Goal: Task Accomplishment & Management: Manage account settings

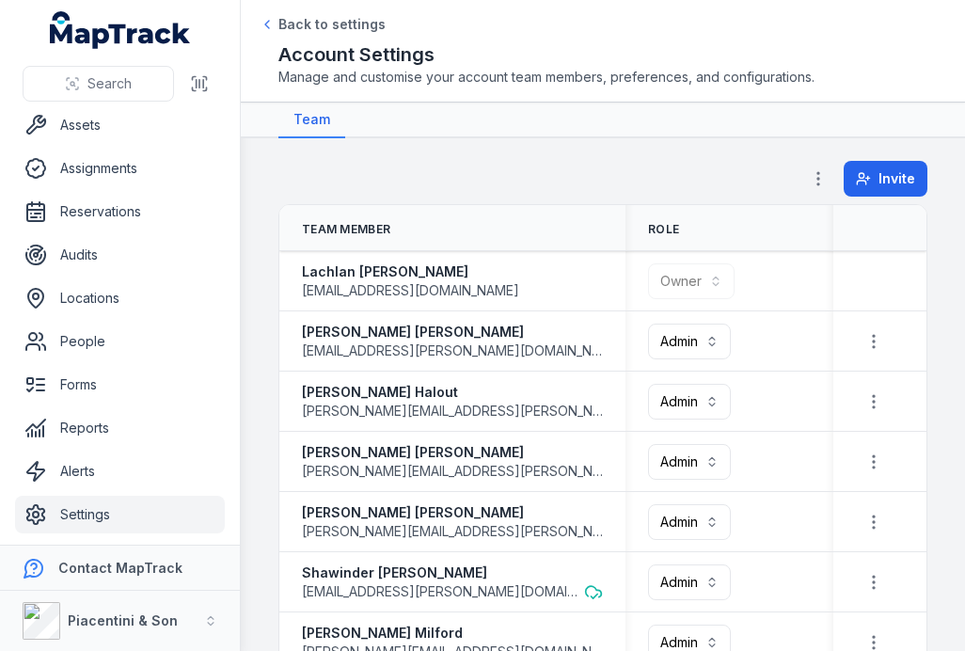
scroll to position [-1, 0]
click at [113, 127] on link "Assets" at bounding box center [120, 125] width 210 height 38
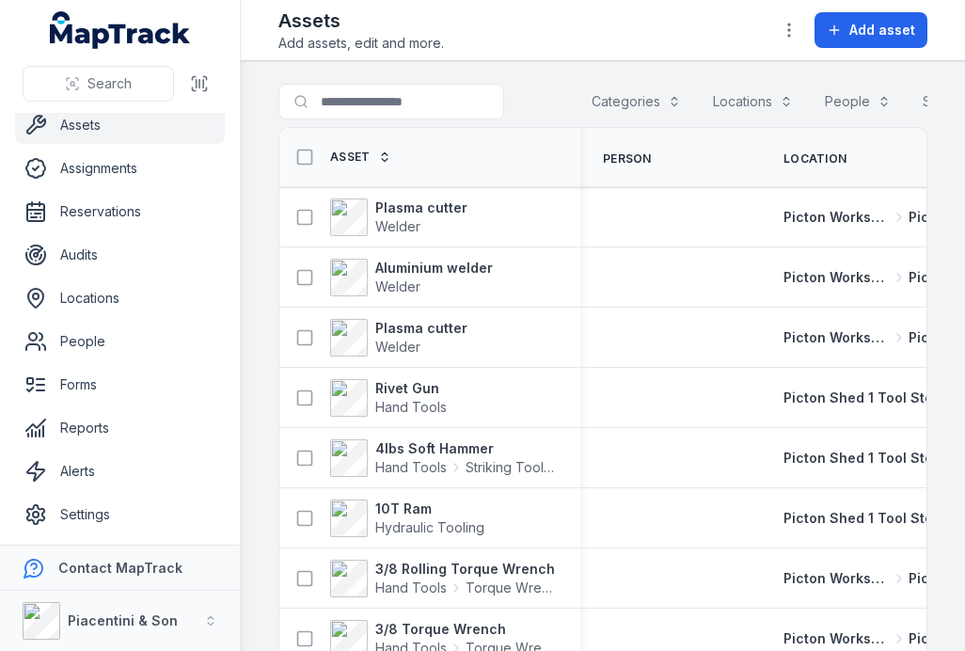
click at [91, 512] on link "Settings" at bounding box center [120, 515] width 210 height 38
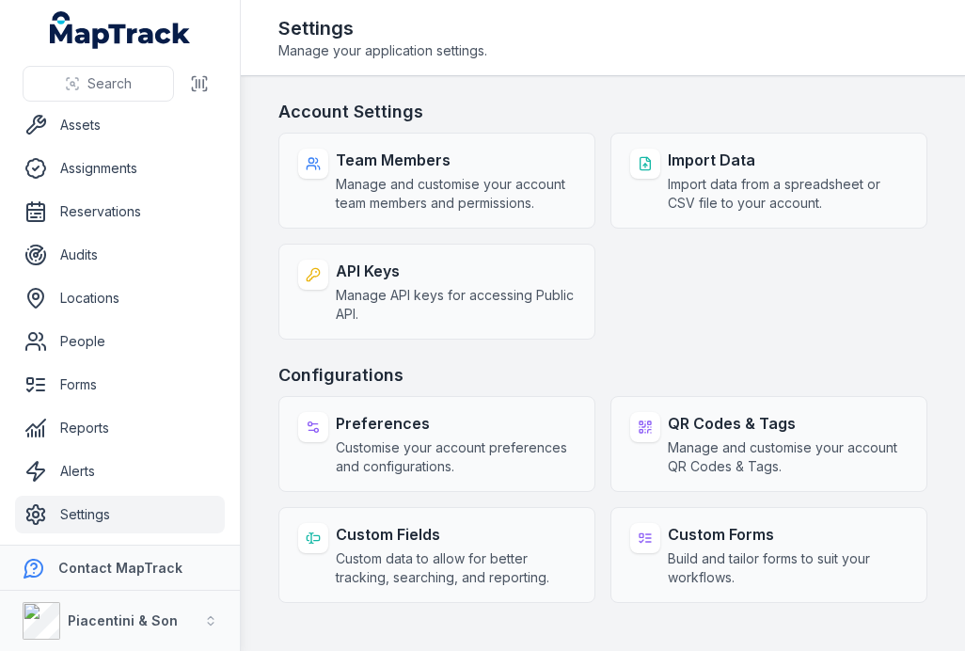
click at [482, 182] on span "Manage and customise your account team members and permissions." at bounding box center [456, 194] width 240 height 38
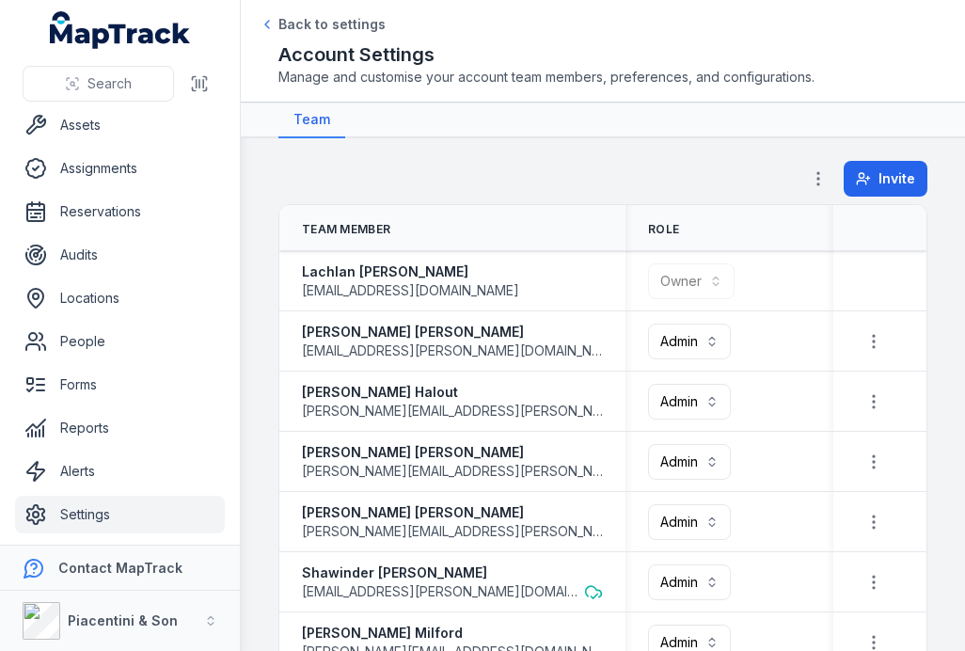
click at [874, 183] on button "Invite" at bounding box center [885, 179] width 84 height 36
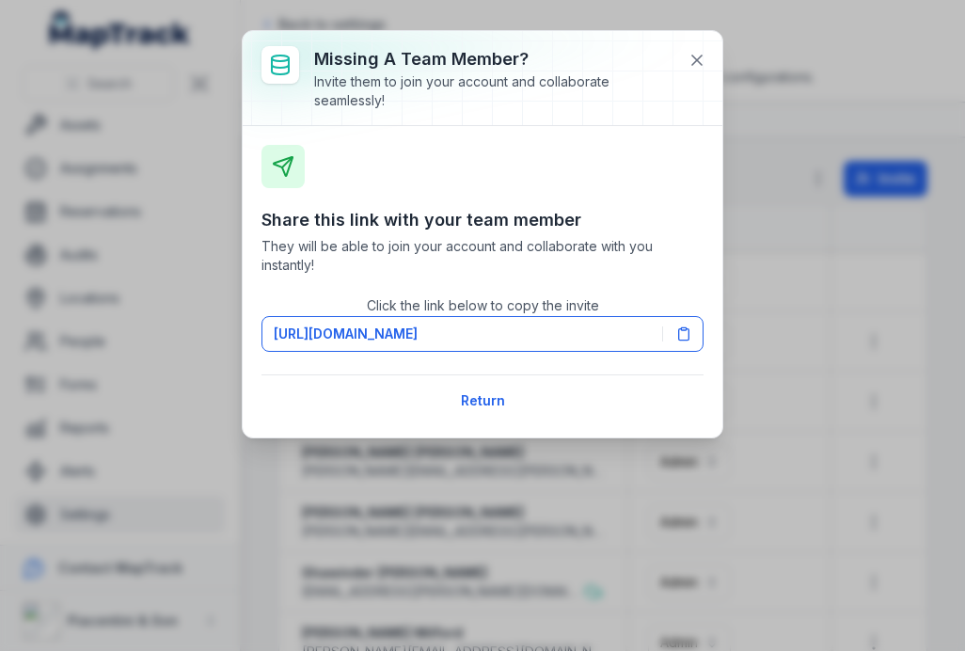
click at [680, 337] on icon at bounding box center [683, 333] width 15 height 15
click at [694, 58] on icon at bounding box center [696, 59] width 9 height 9
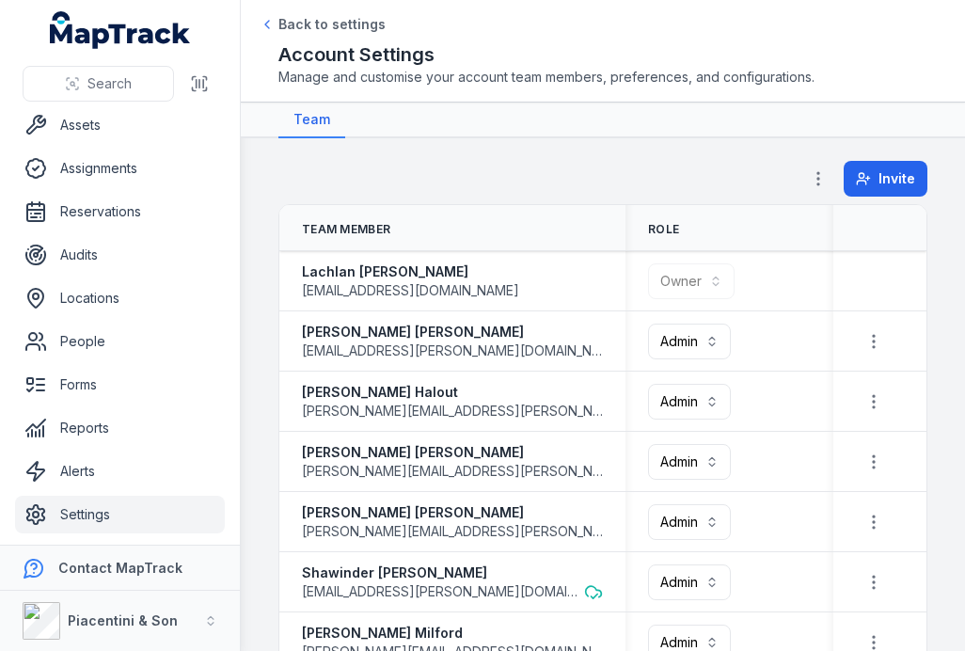
click at [152, 618] on strong "Piacentini & Son" at bounding box center [123, 620] width 110 height 16
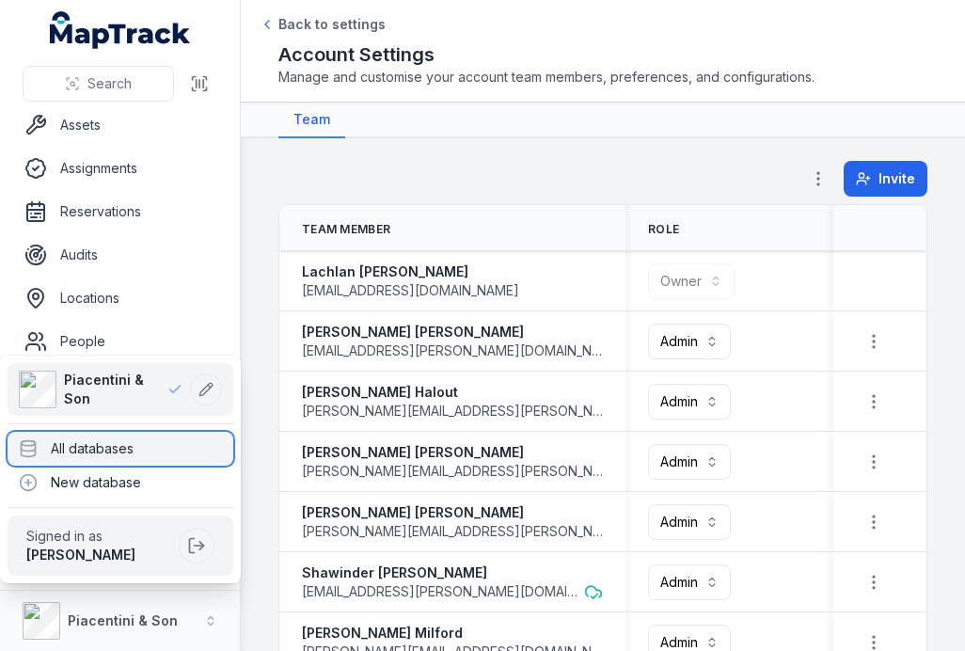
click at [131, 446] on div "All databases" at bounding box center [121, 449] width 226 height 34
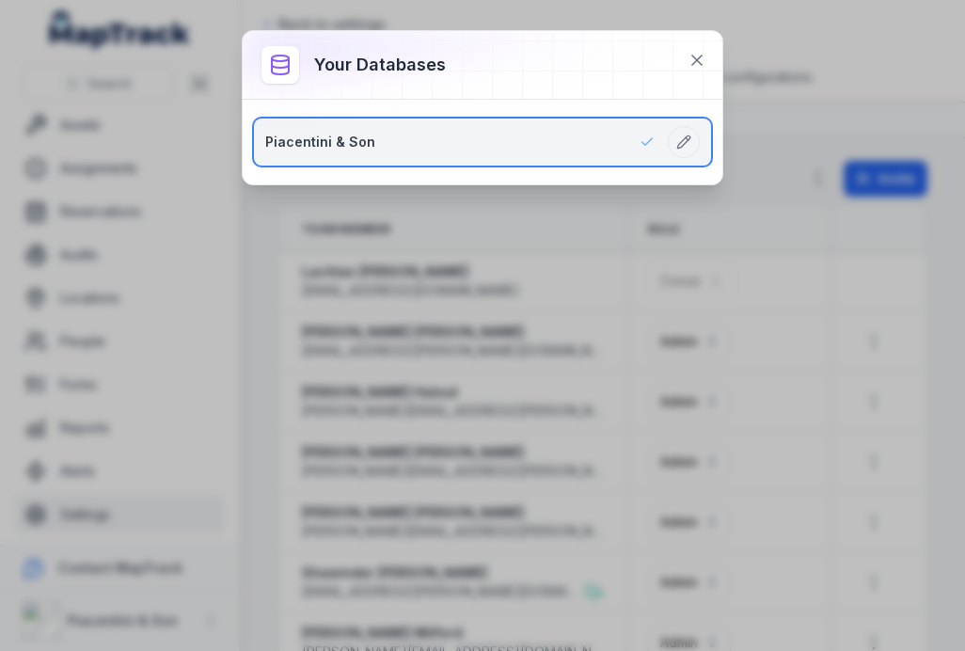
click at [679, 144] on icon at bounding box center [683, 141] width 12 height 12
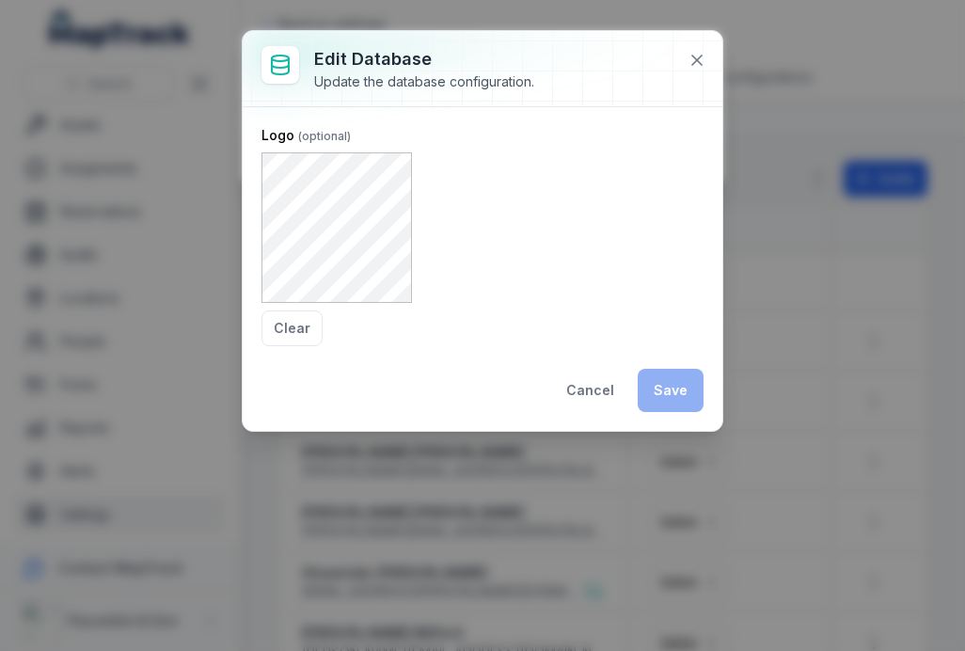
click at [696, 70] on button at bounding box center [697, 60] width 36 height 36
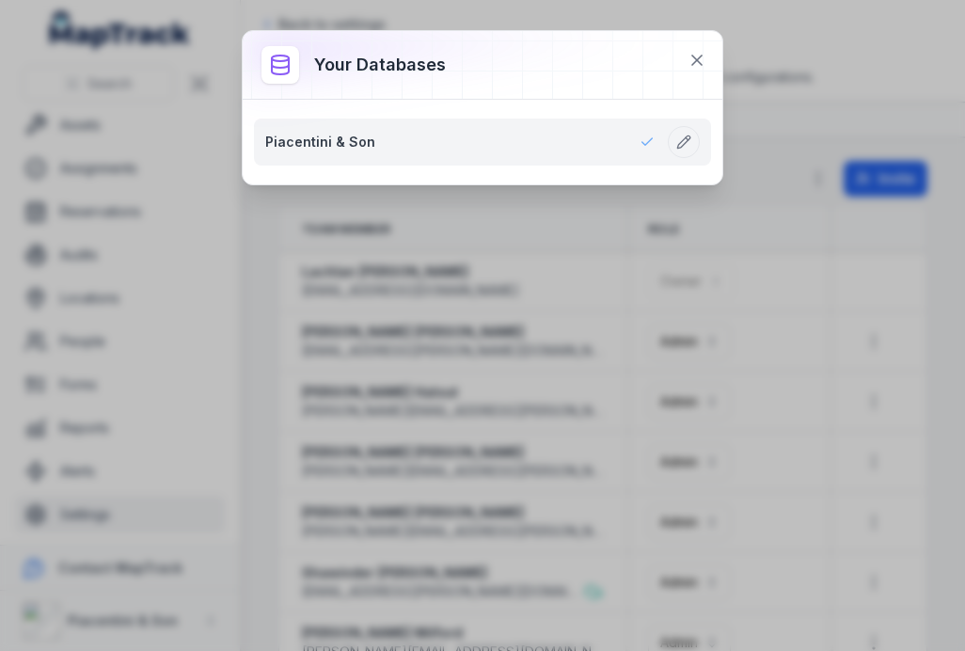
click at [688, 64] on icon at bounding box center [696, 60] width 19 height 19
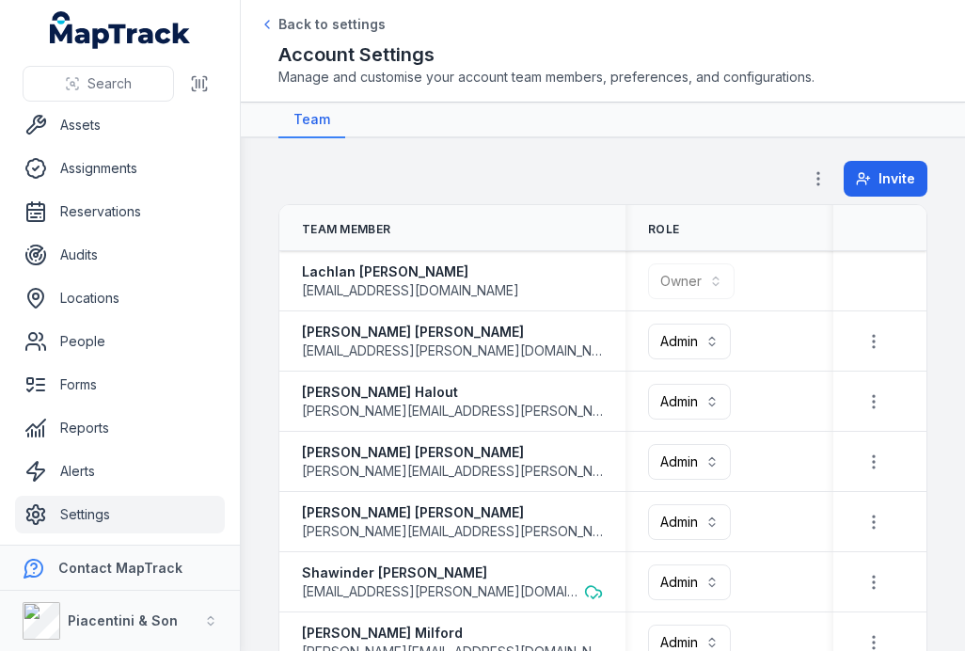
click at [205, 619] on icon "button" at bounding box center [210, 620] width 13 height 13
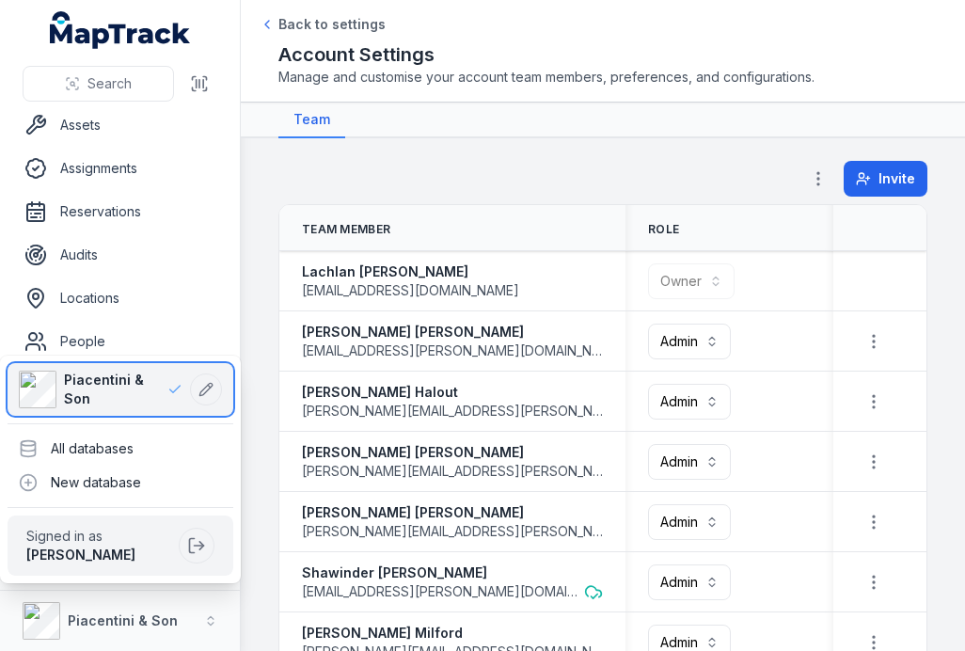
click at [204, 388] on icon at bounding box center [205, 389] width 12 height 12
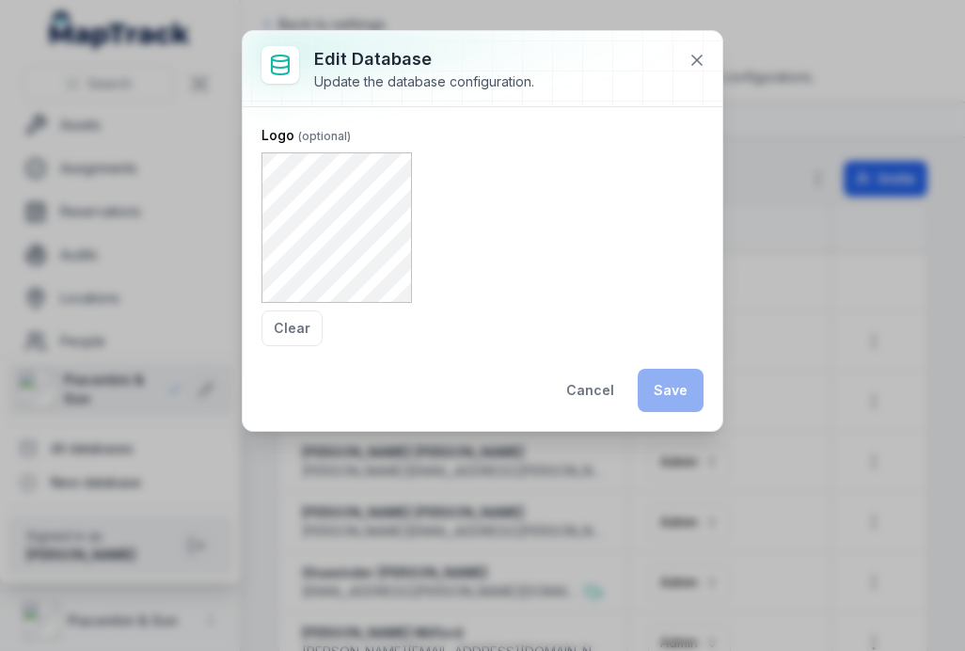
click at [704, 61] on icon at bounding box center [696, 60] width 19 height 19
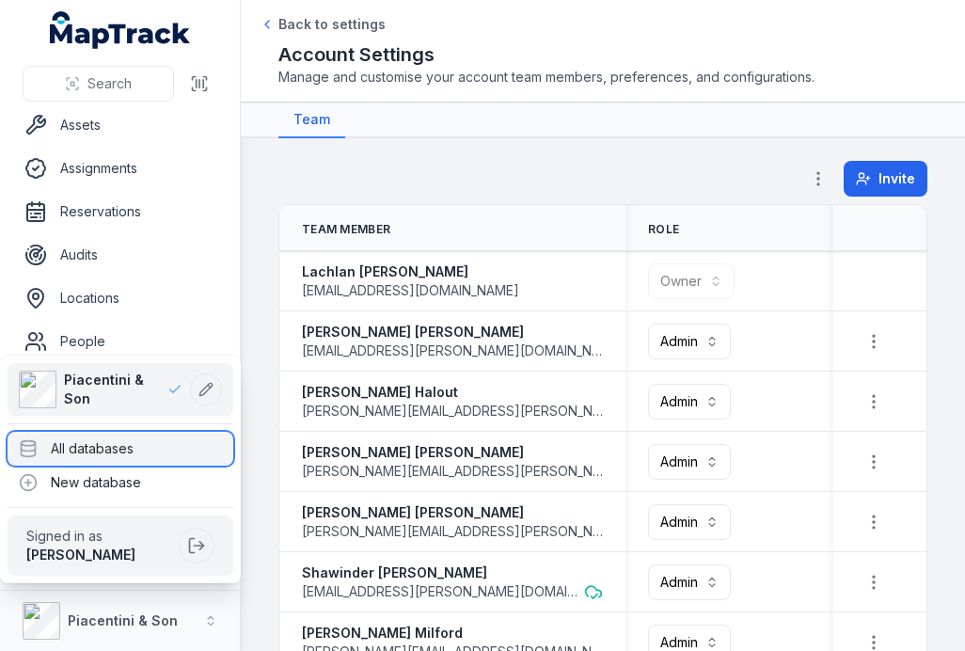
click at [137, 449] on div "All databases" at bounding box center [121, 449] width 226 height 34
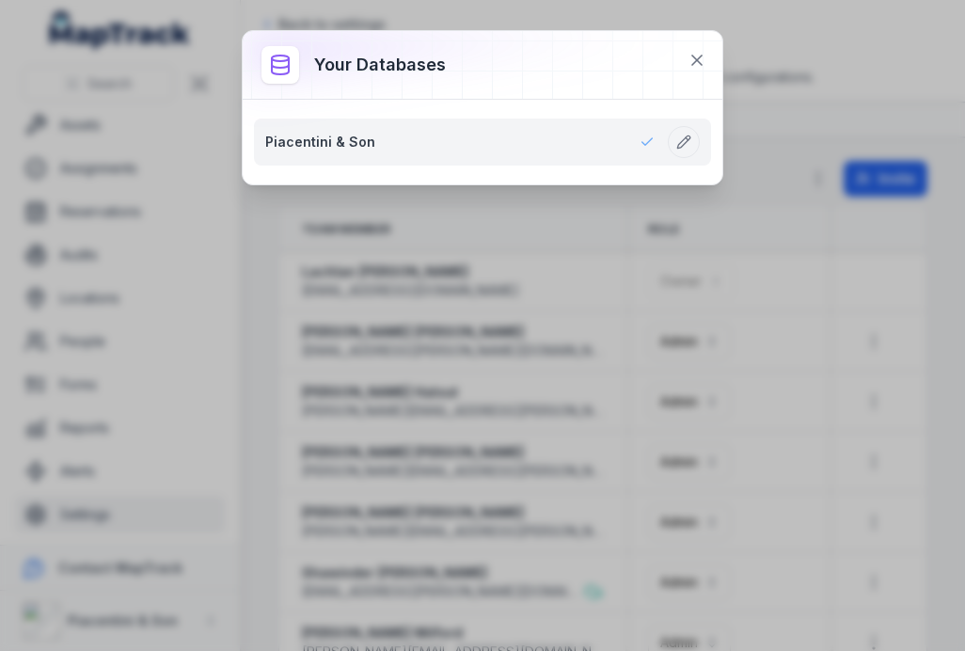
click at [680, 56] on button at bounding box center [697, 60] width 36 height 36
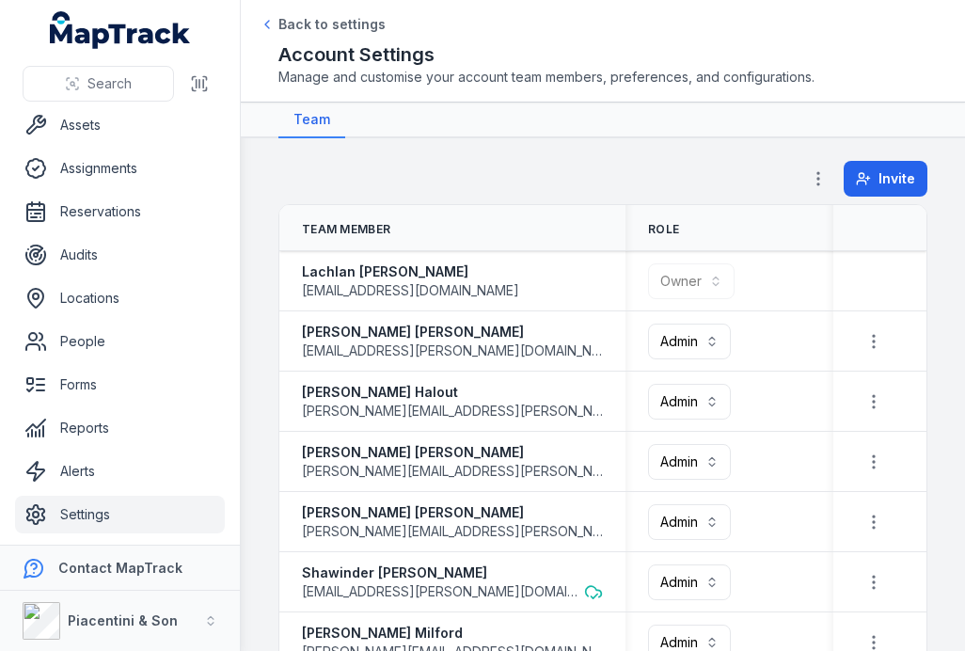
click at [138, 613] on strong "Piacentini & Son" at bounding box center [123, 620] width 110 height 16
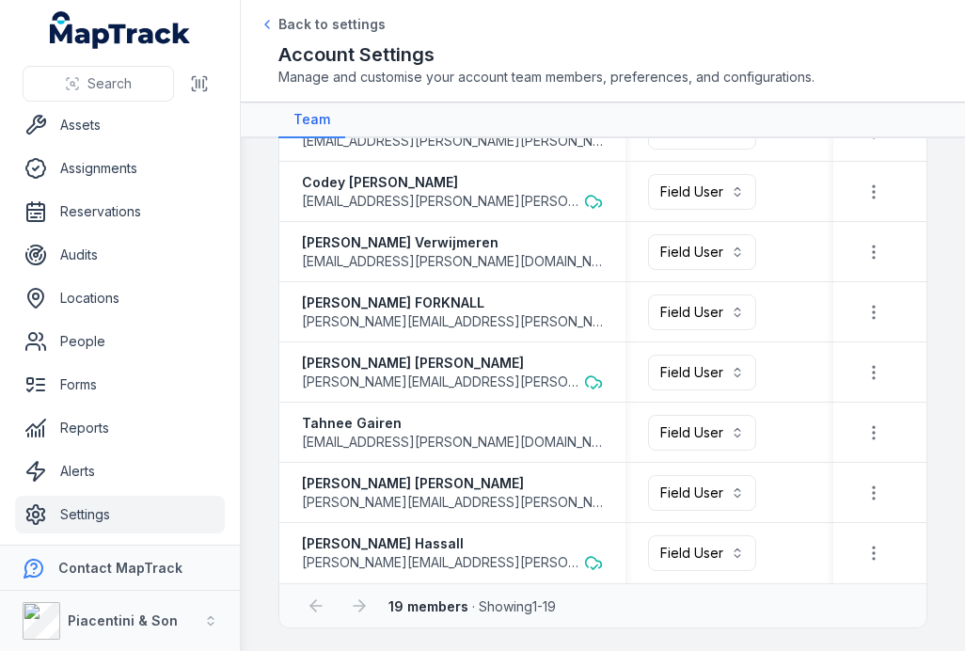
scroll to position [812, 0]
click at [265, 27] on icon at bounding box center [267, 25] width 4 height 8
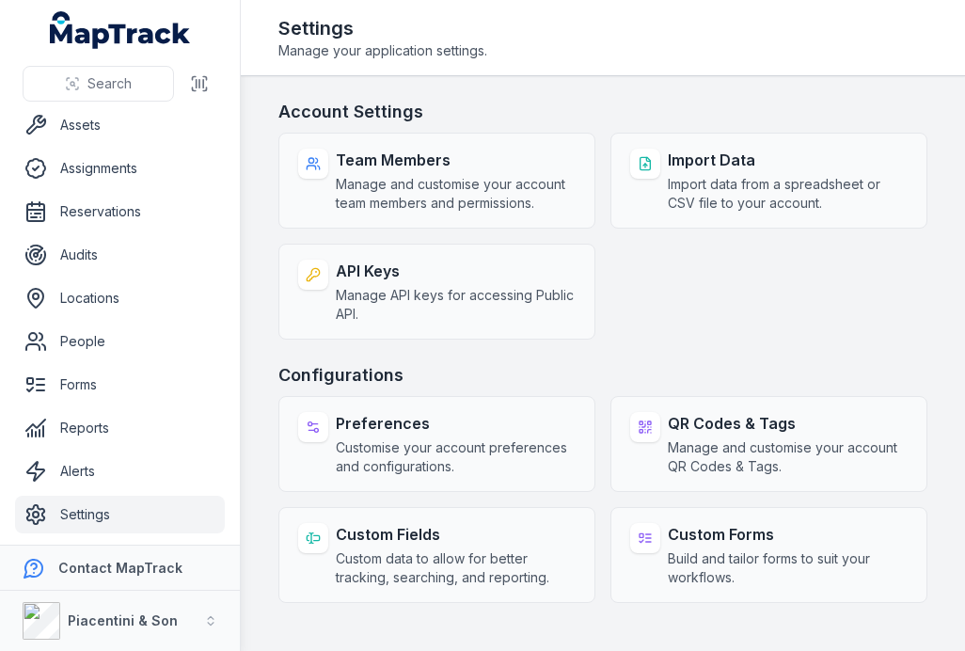
click at [453, 177] on span "Manage and customise your account team members and permissions." at bounding box center [456, 194] width 240 height 38
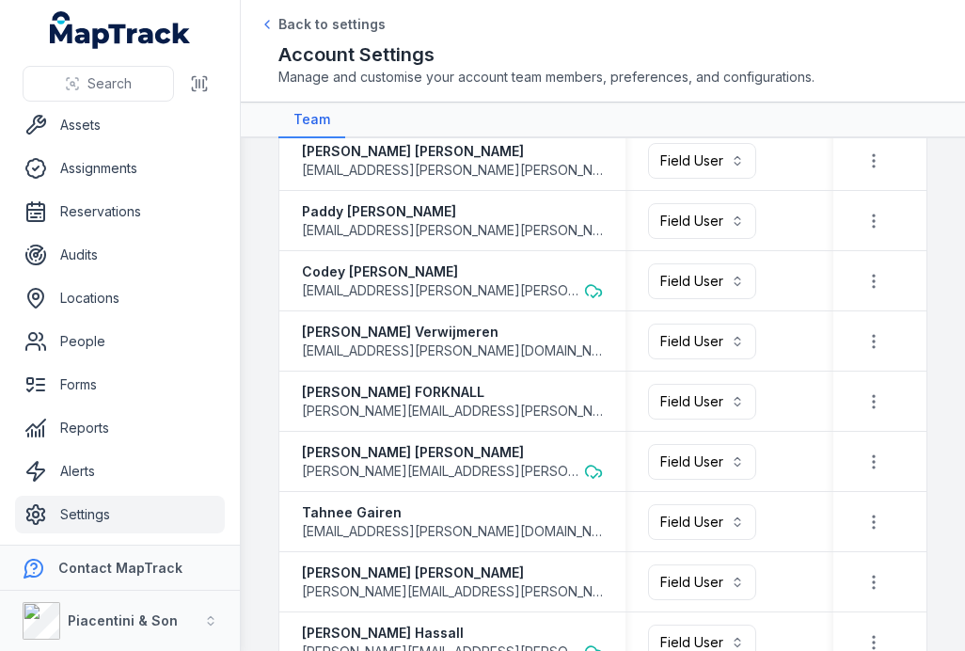
scroll to position [812, 0]
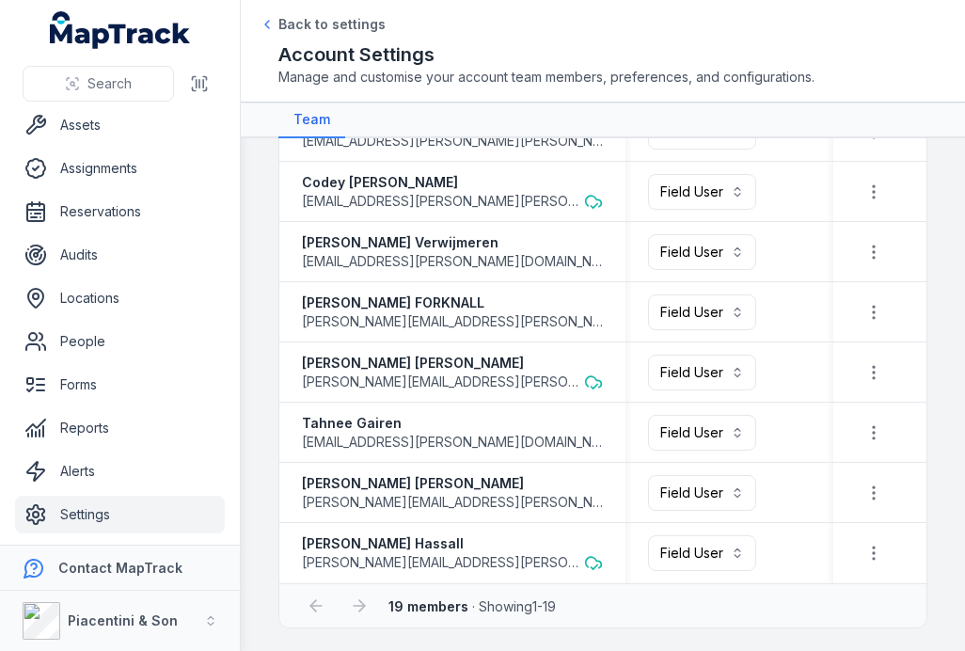
click at [276, 23] on link "Back to settings" at bounding box center [323, 24] width 126 height 19
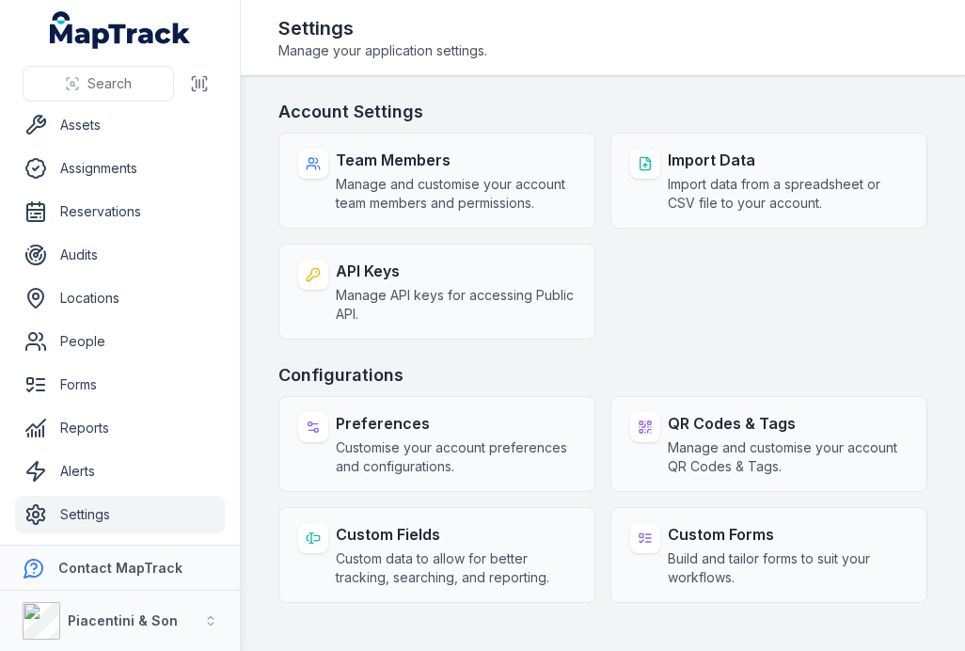
click at [442, 166] on strong "Team Members" at bounding box center [456, 160] width 240 height 23
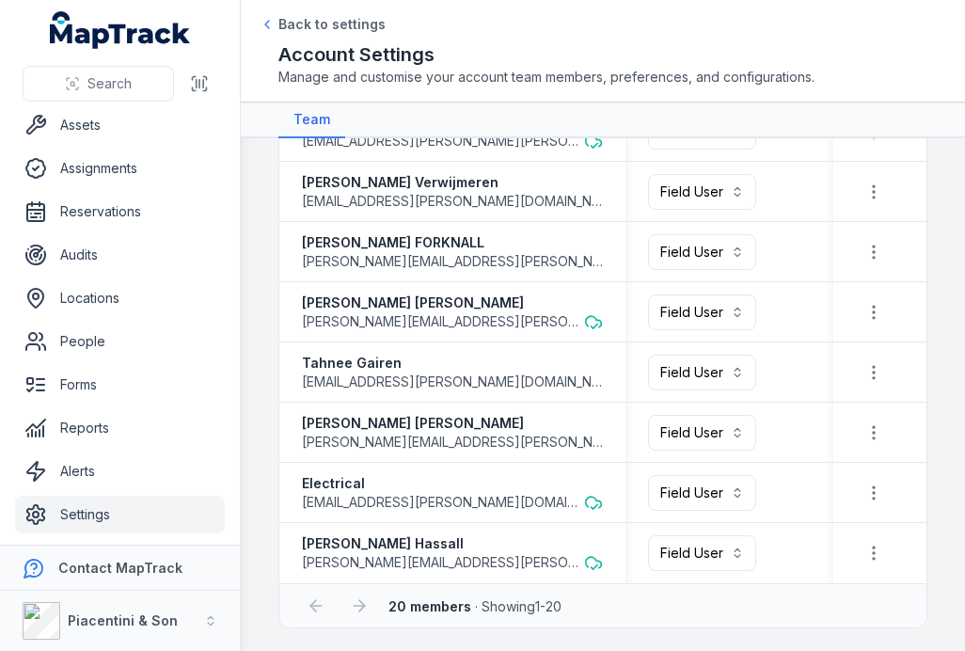
scroll to position [872, 0]
click at [119, 136] on link "Assets" at bounding box center [120, 125] width 210 height 38
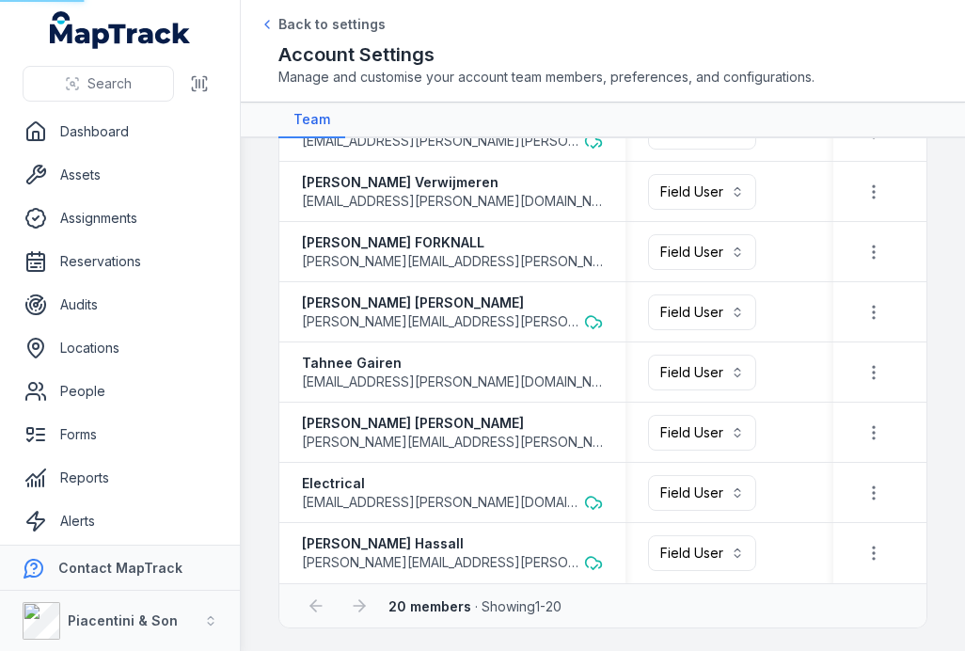
scroll to position [0, 0]
